Goal: Task Accomplishment & Management: Complete application form

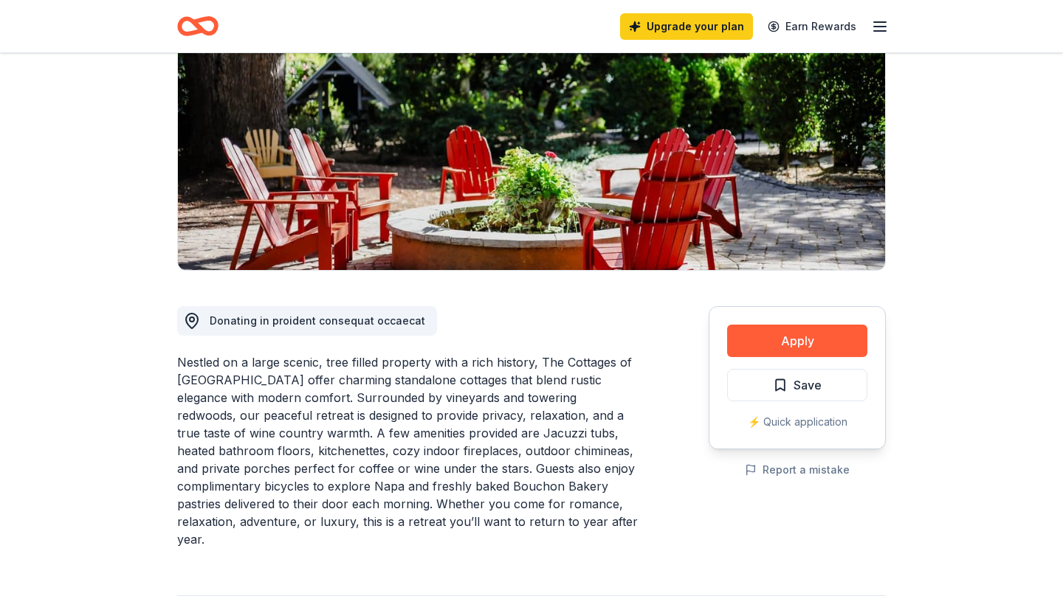
scroll to position [189, 0]
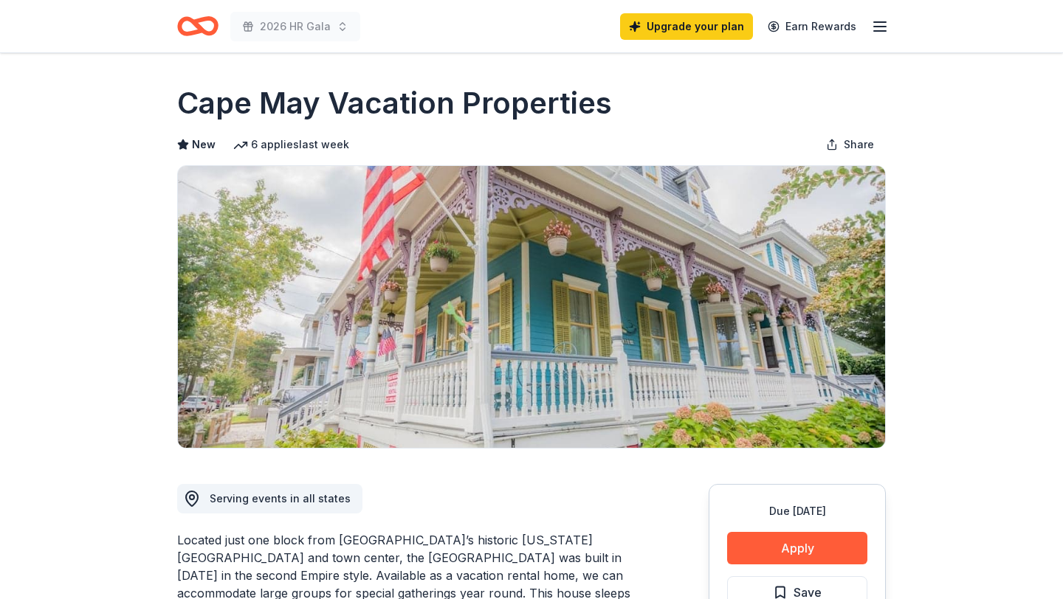
click at [887, 30] on icon "button" at bounding box center [880, 27] width 18 height 18
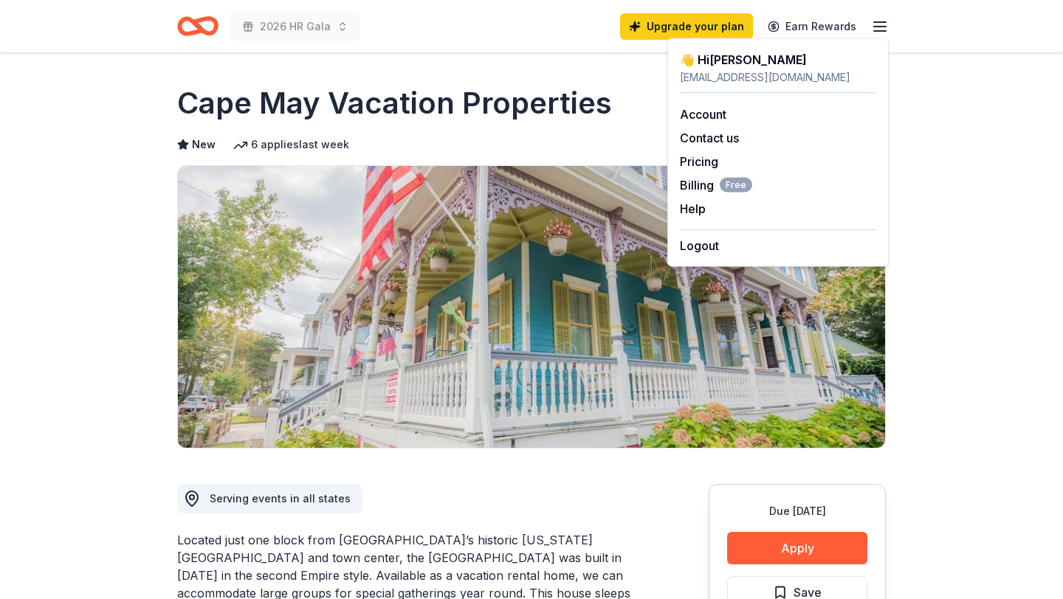
click at [196, 15] on icon "Home" at bounding box center [197, 26] width 41 height 35
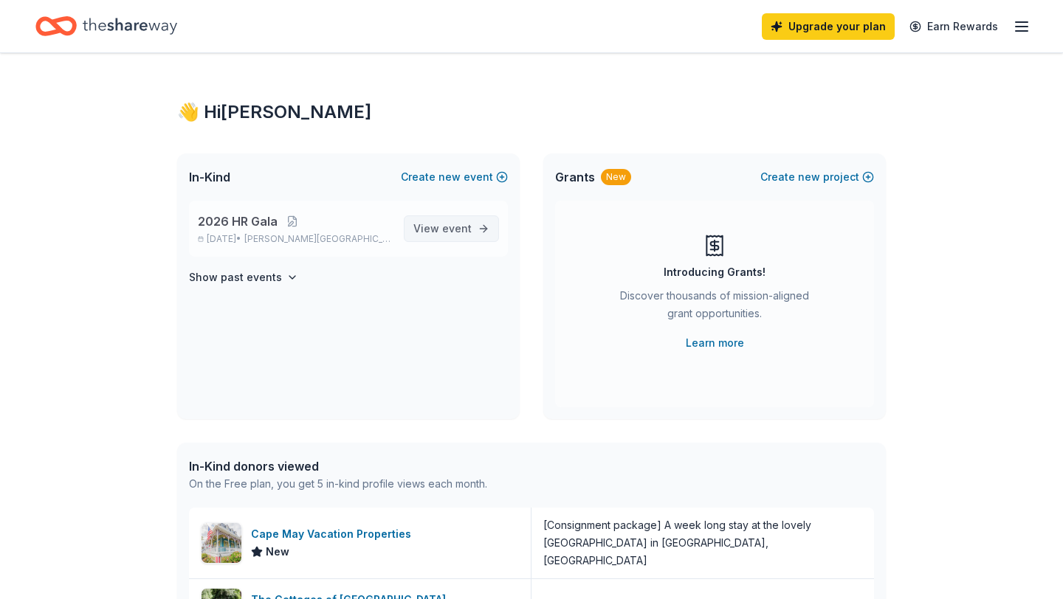
click at [456, 232] on span "event" at bounding box center [457, 228] width 30 height 13
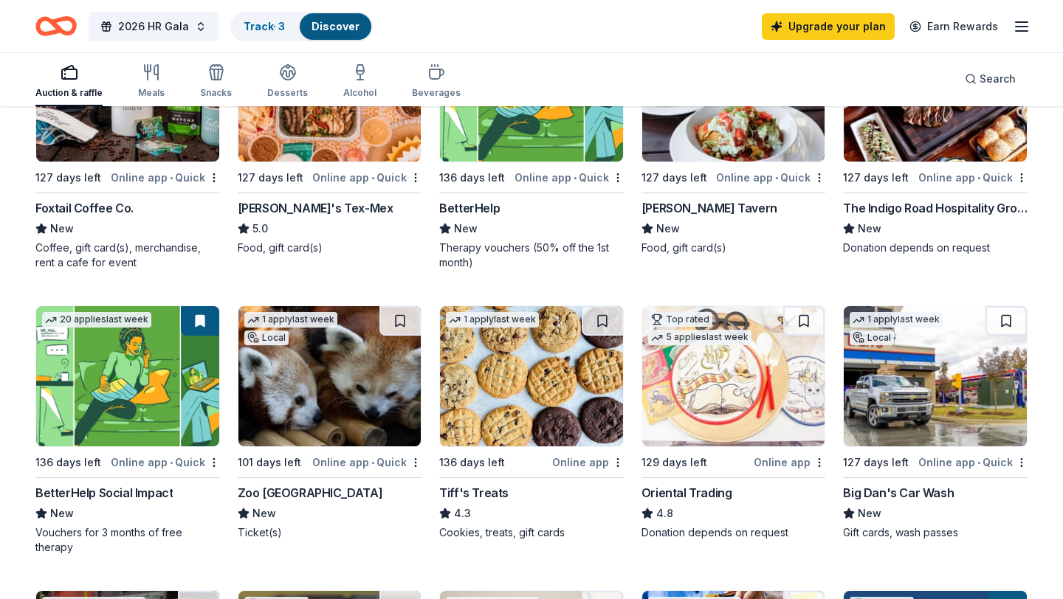
scroll to position [60, 0]
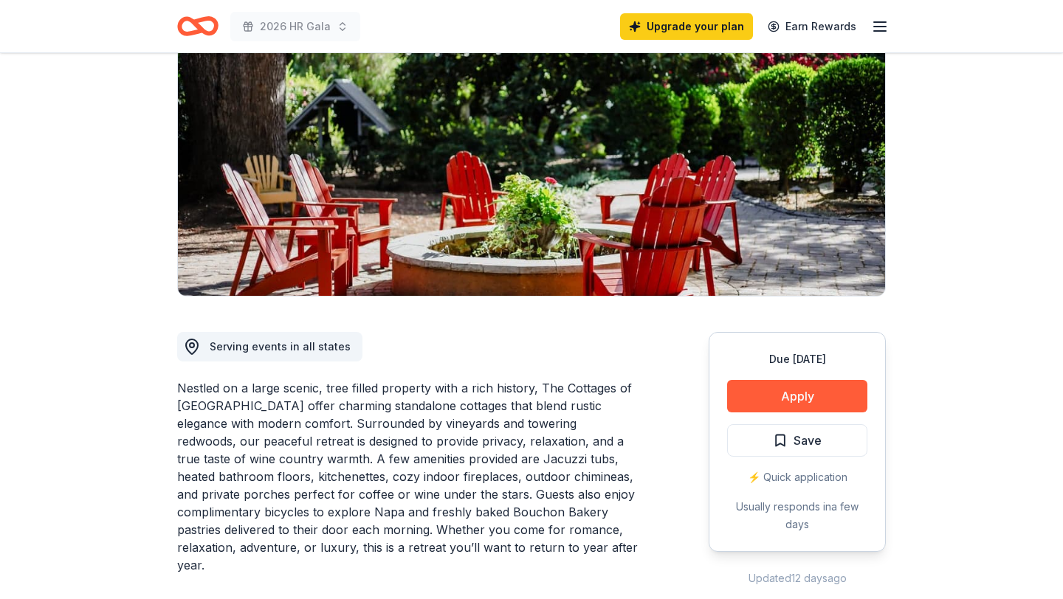
scroll to position [153, 0]
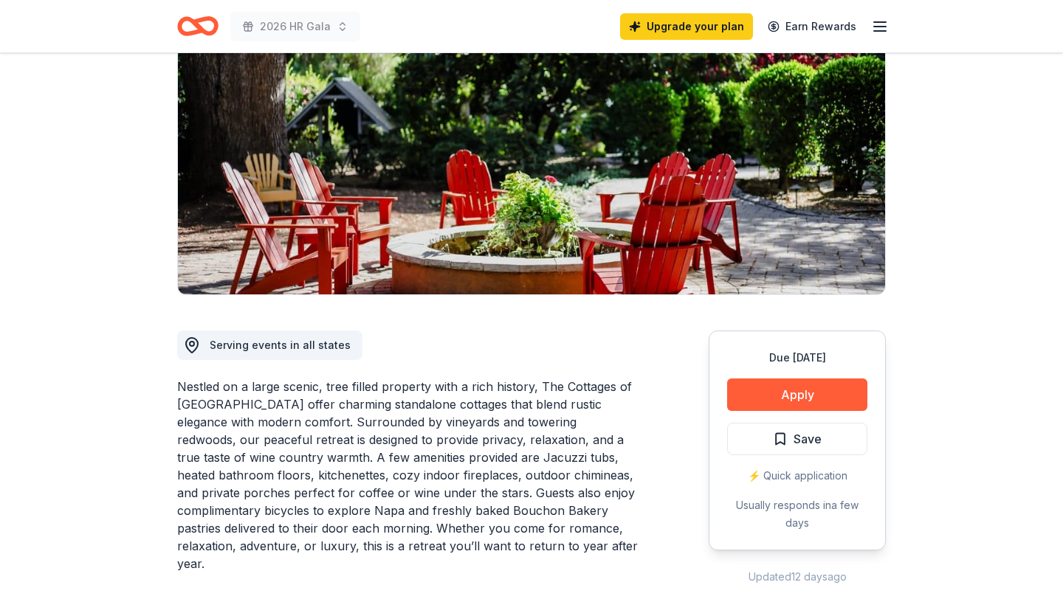
drag, startPoint x: 410, startPoint y: 391, endPoint x: 384, endPoint y: 486, distance: 97.9
click at [384, 486] on div "Nestled on a large scenic, tree filled property with a rich history, The Cottag…" at bounding box center [407, 475] width 460 height 195
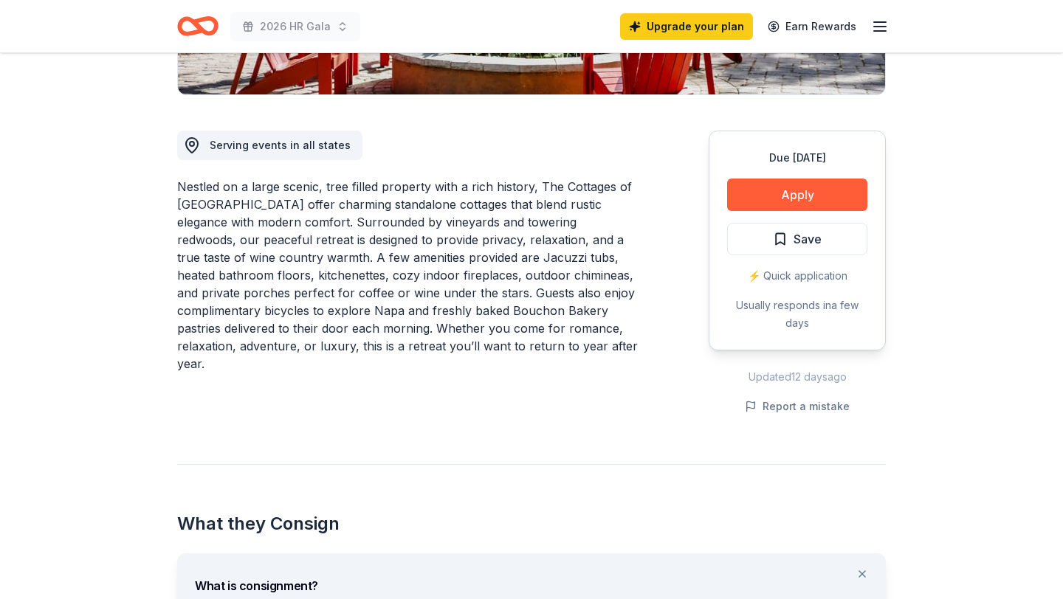
scroll to position [222, 0]
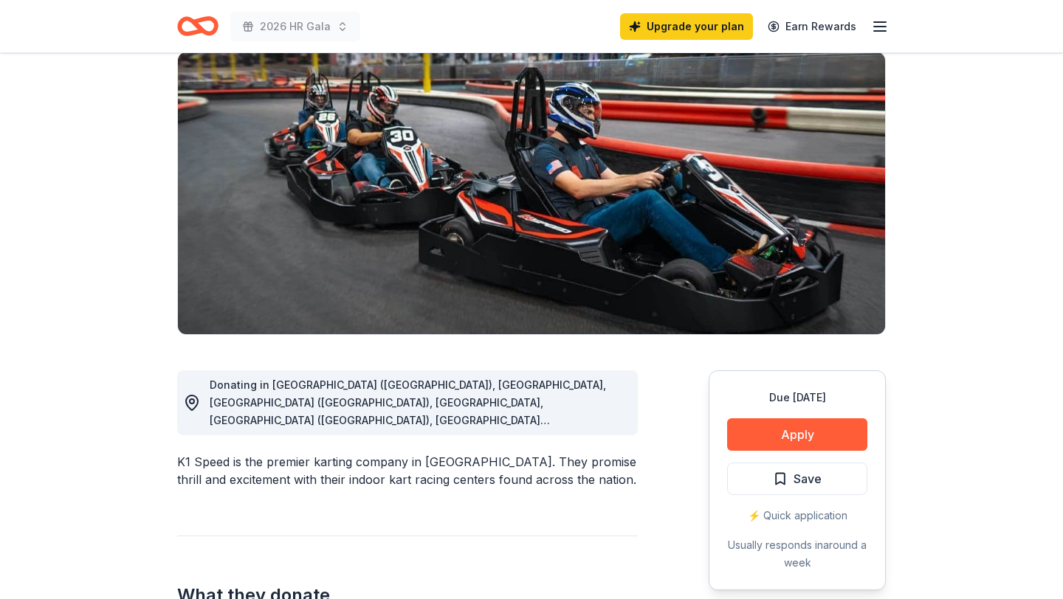
scroll to position [126, 0]
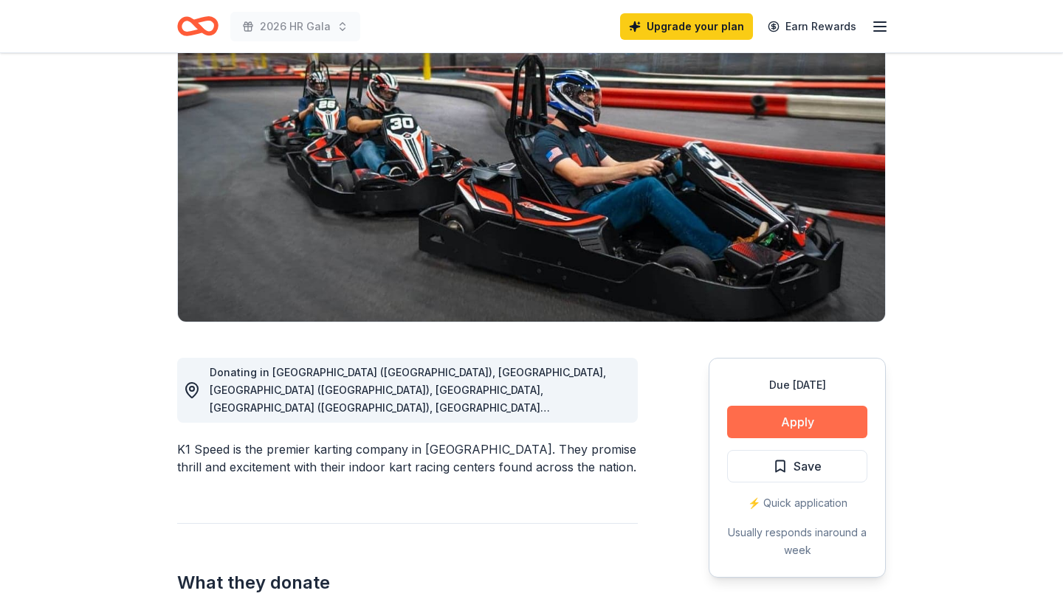
click at [787, 418] on button "Apply" at bounding box center [797, 422] width 140 height 32
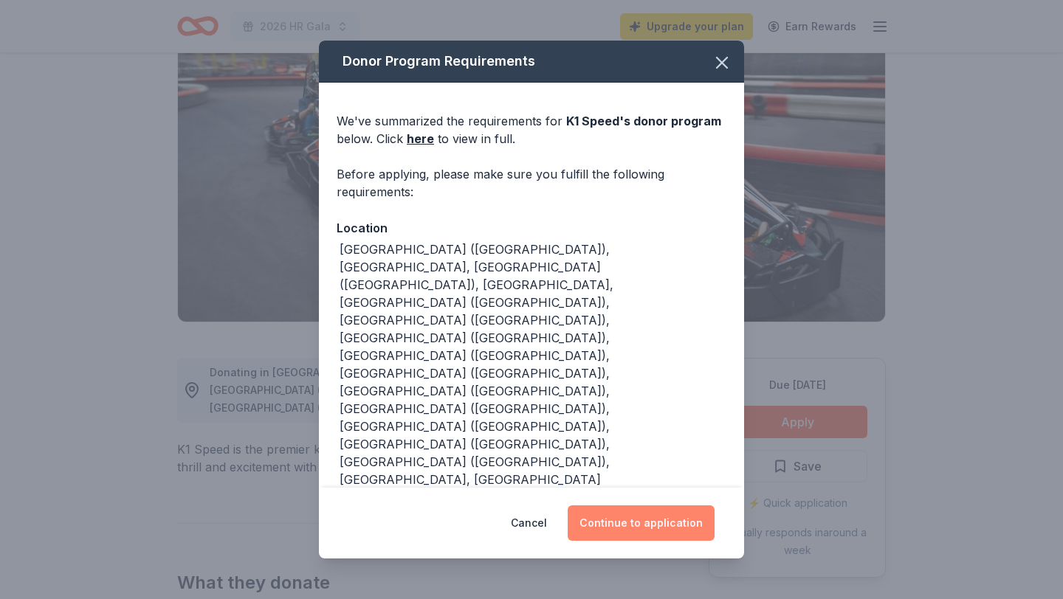
click at [624, 505] on button "Continue to application" at bounding box center [640, 522] width 147 height 35
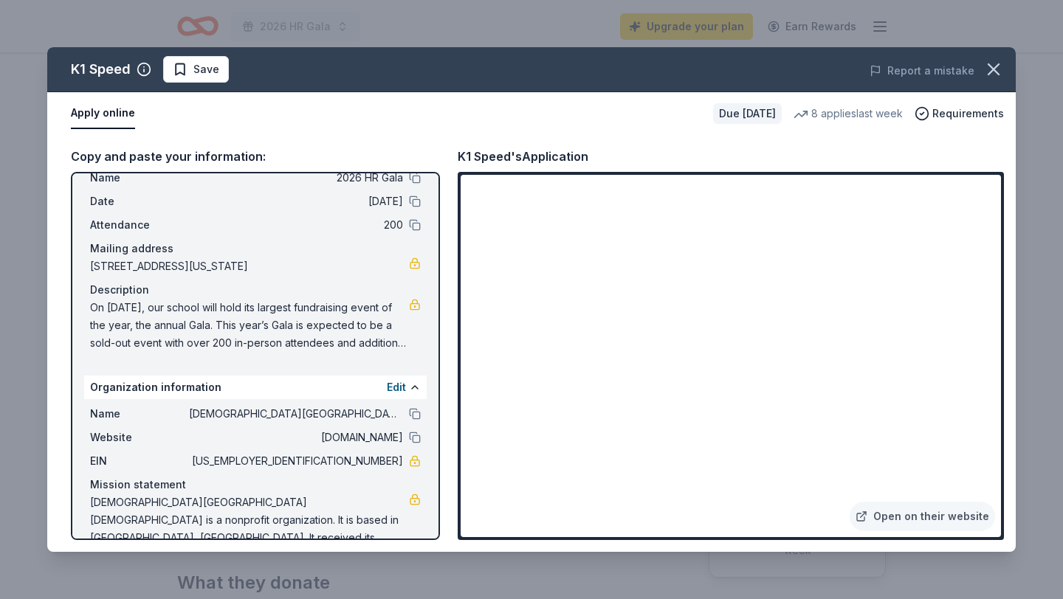
scroll to position [72, 0]
